Goal: Navigation & Orientation: Find specific page/section

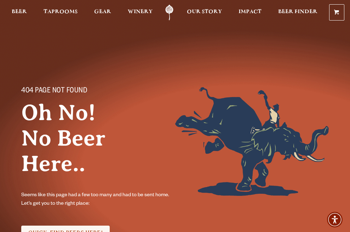
click at [14, 33] on div "404 PAGE NOT FOUND Oh No! No Beer Here.. Seems like this page had a few too man…" at bounding box center [175, 150] width 350 height 301
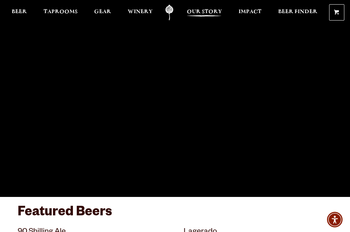
click at [200, 9] on span "Our Story" at bounding box center [204, 12] width 35 height 6
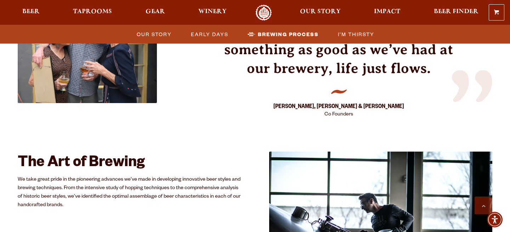
scroll to position [1103, 0]
